Goal: Transaction & Acquisition: Purchase product/service

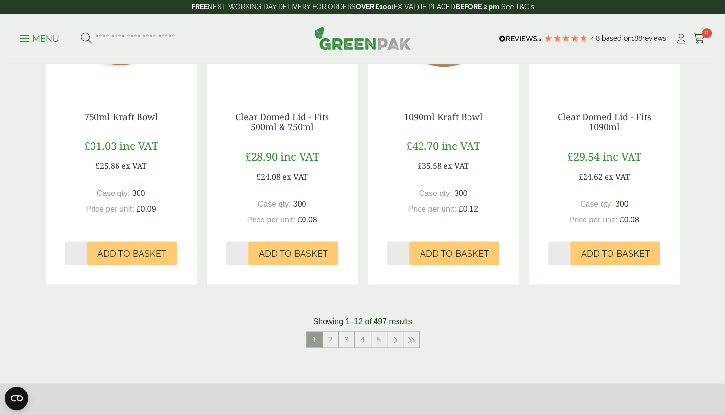
scroll to position [920, 0]
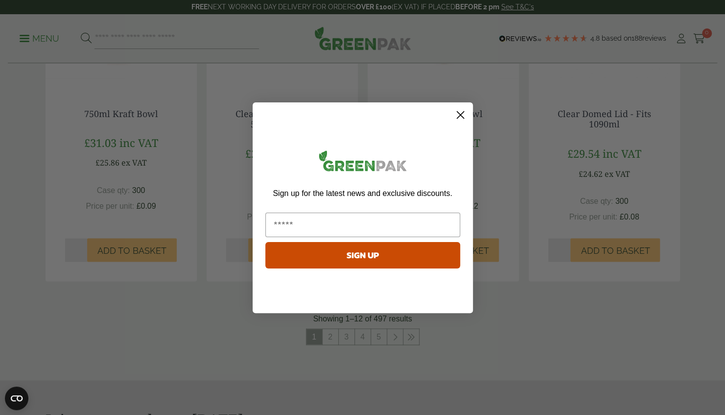
click at [463, 117] on icon "Close dialog" at bounding box center [460, 114] width 7 height 7
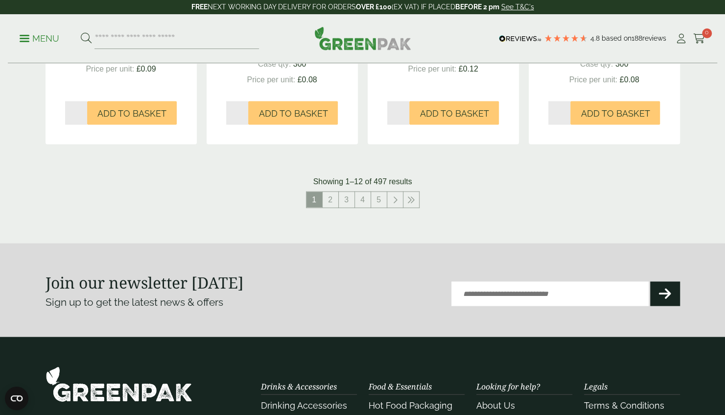
scroll to position [1077, 0]
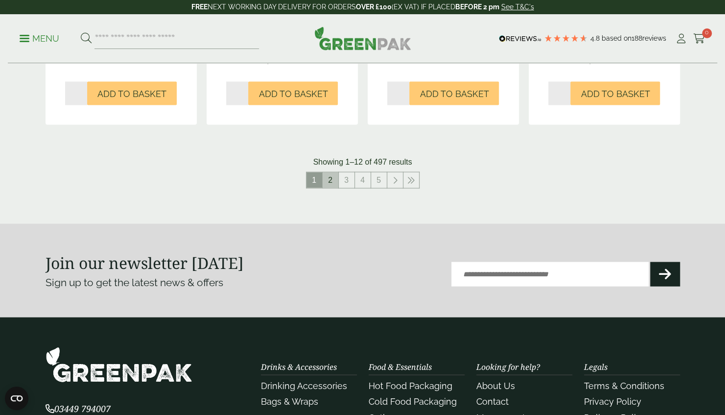
click at [333, 179] on link "2" at bounding box center [331, 180] width 16 height 16
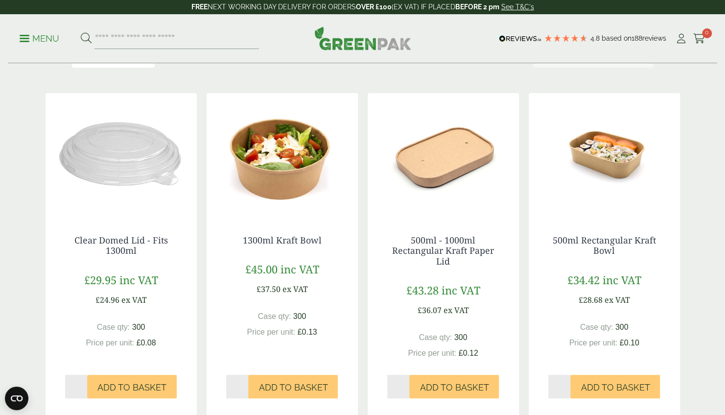
scroll to position [157, 0]
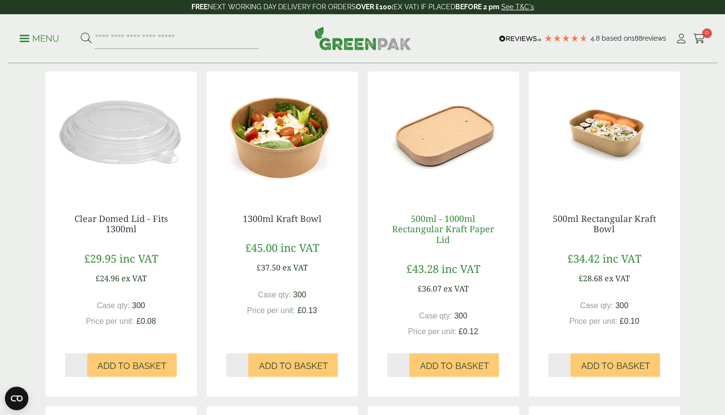
click at [419, 228] on link "500ml - 1000ml Rectangular Kraft Paper Lid" at bounding box center [443, 228] width 102 height 33
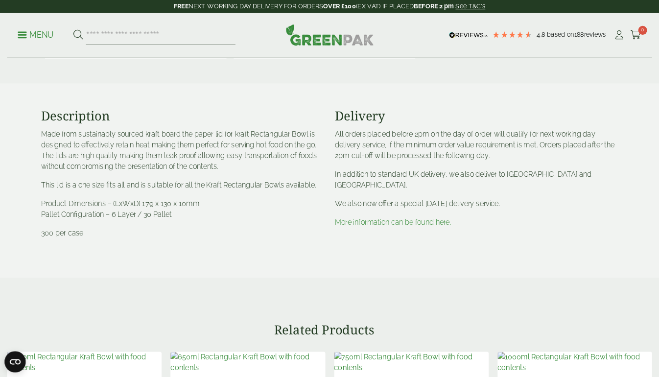
scroll to position [450, 0]
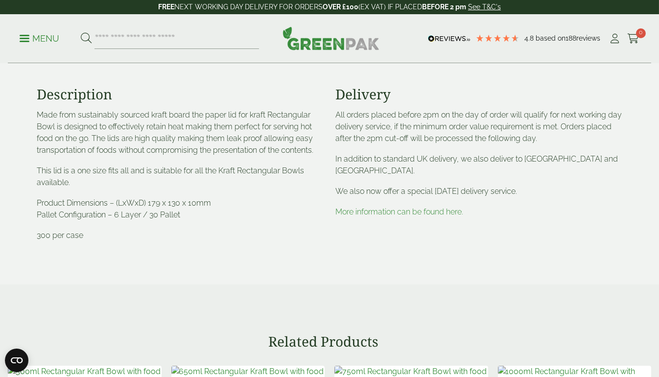
drag, startPoint x: 629, startPoint y: 0, endPoint x: 372, endPoint y: 234, distance: 347.1
click at [372, 234] on div "Delivery All orders placed before 2pm on the day of order will qualify for next…" at bounding box center [478, 171] width 299 height 171
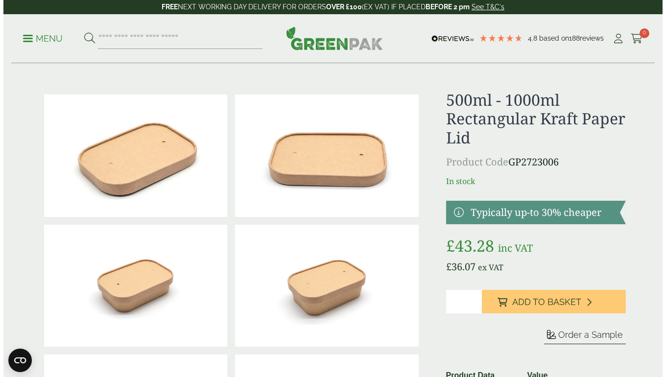
scroll to position [0, 0]
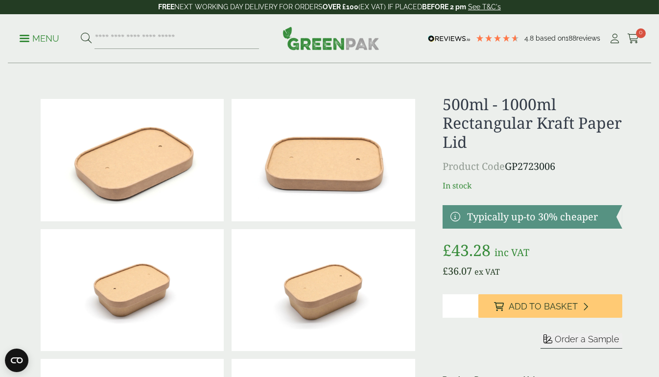
click at [23, 38] on span at bounding box center [25, 38] width 10 height 1
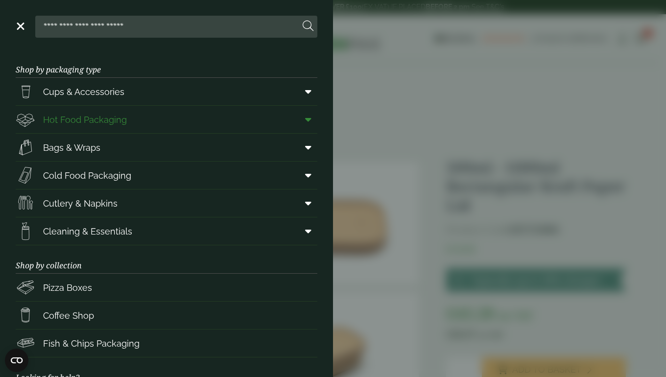
click at [125, 121] on span "Hot Food Packaging" at bounding box center [85, 119] width 84 height 13
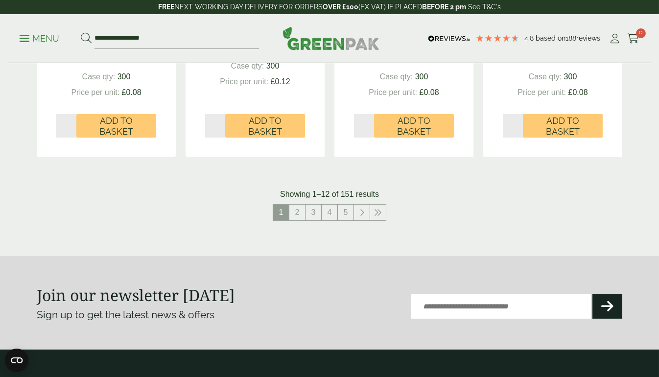
scroll to position [1115, 0]
